Goal: Obtain resource: Download file/media

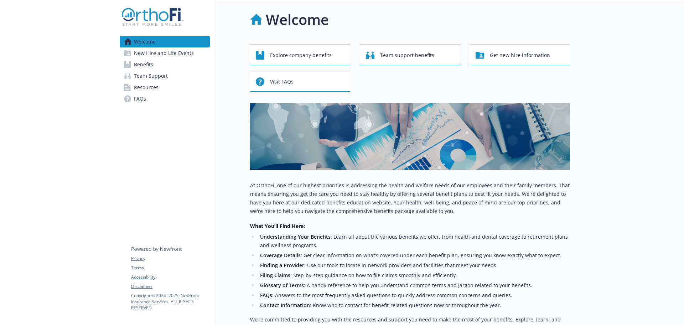
click at [149, 87] on span "Resources" at bounding box center [146, 87] width 25 height 11
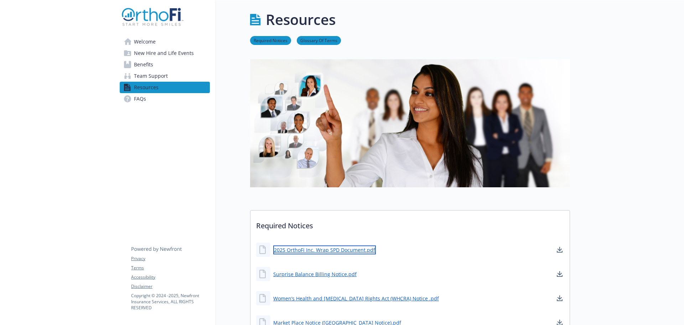
click at [344, 252] on link "2025 OrthoFi Inc. Wrap SPD Document.pdf" at bounding box center [324, 249] width 103 height 9
